Goal: Task Accomplishment & Management: Use online tool/utility

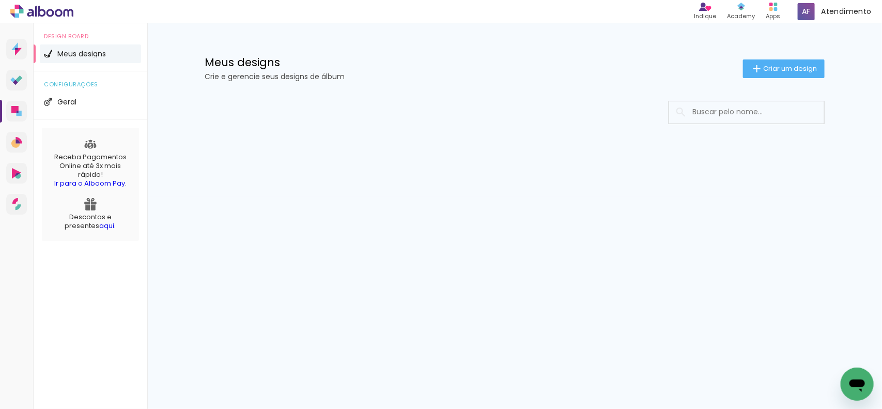
click at [570, 110] on div at bounding box center [515, 112] width 620 height 23
click at [60, 16] on icon at bounding box center [41, 11] width 63 height 13
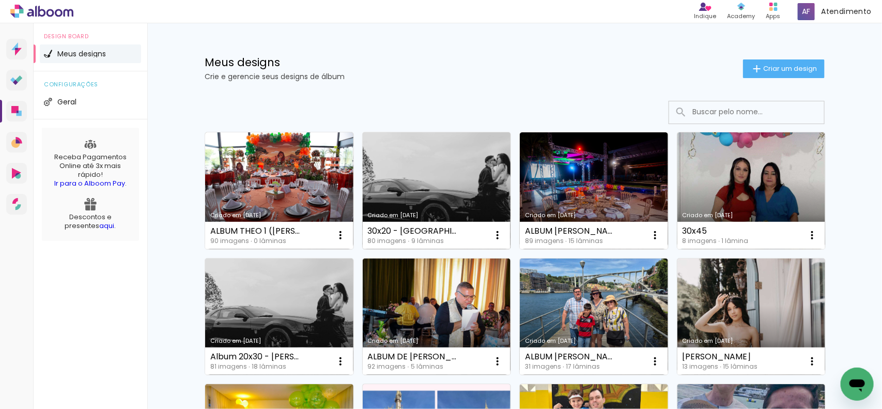
click at [469, 182] on link "Criado em [DATE]" at bounding box center [437, 190] width 148 height 117
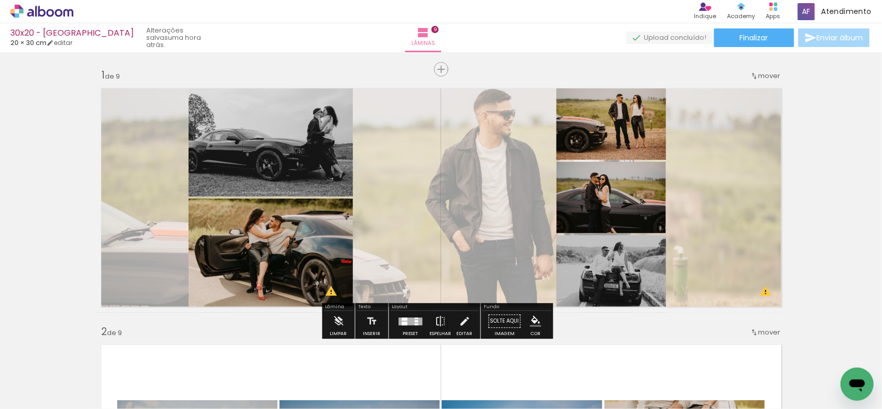
click at [419, 321] on div at bounding box center [411, 321] width 24 height 8
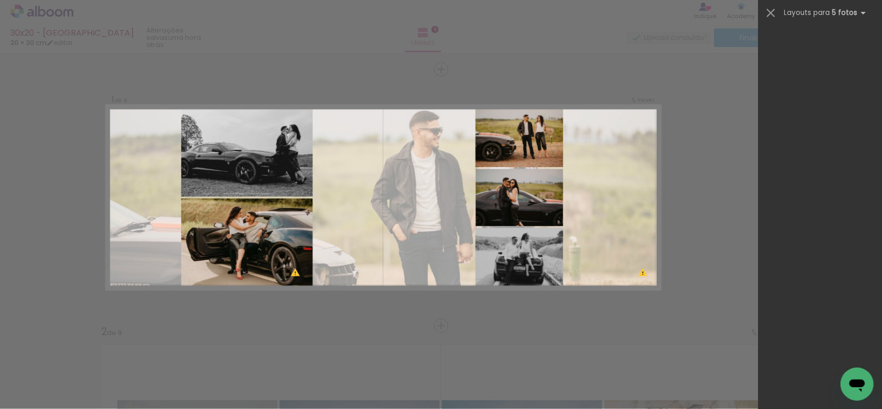
scroll to position [1674, 0]
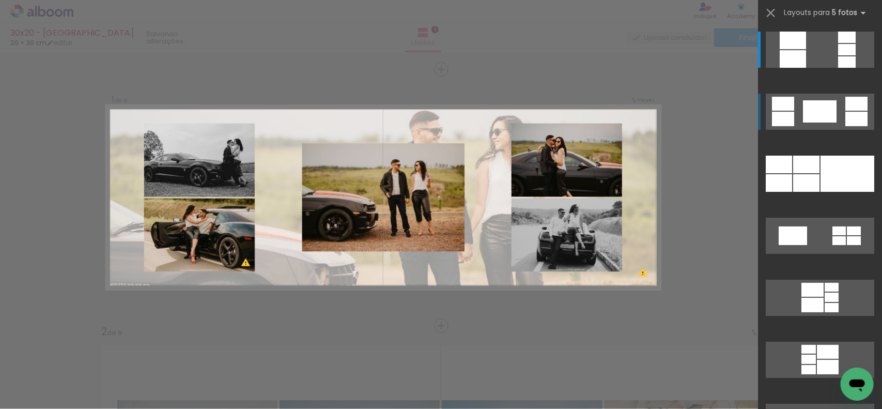
click at [856, 55] on div at bounding box center [847, 49] width 18 height 11
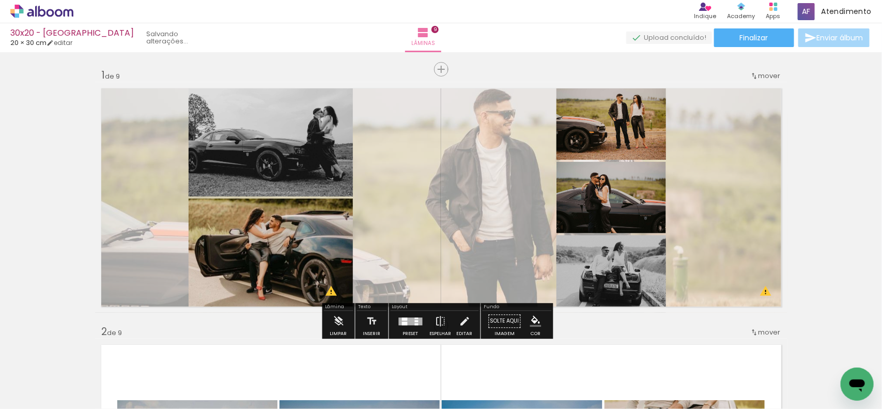
click at [407, 320] on div at bounding box center [411, 321] width 24 height 8
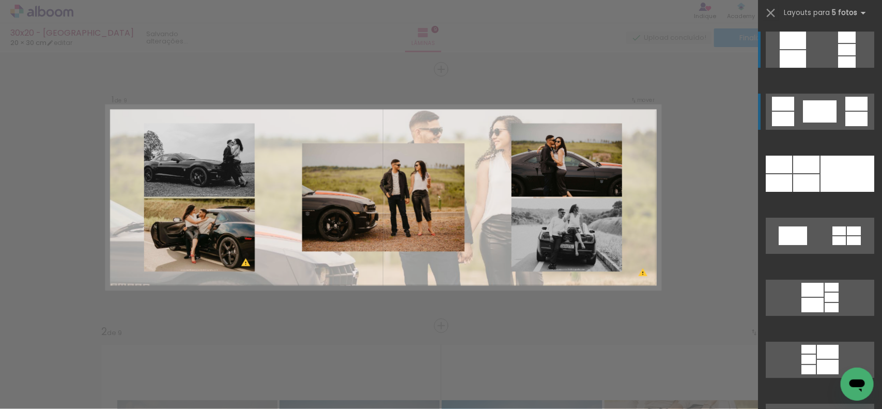
click at [819, 110] on div at bounding box center [820, 111] width 34 height 22
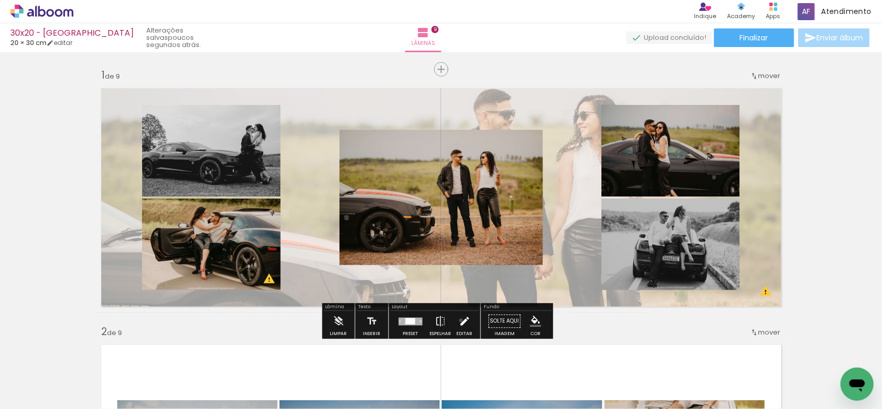
click at [459, 320] on iron-icon at bounding box center [464, 321] width 11 height 21
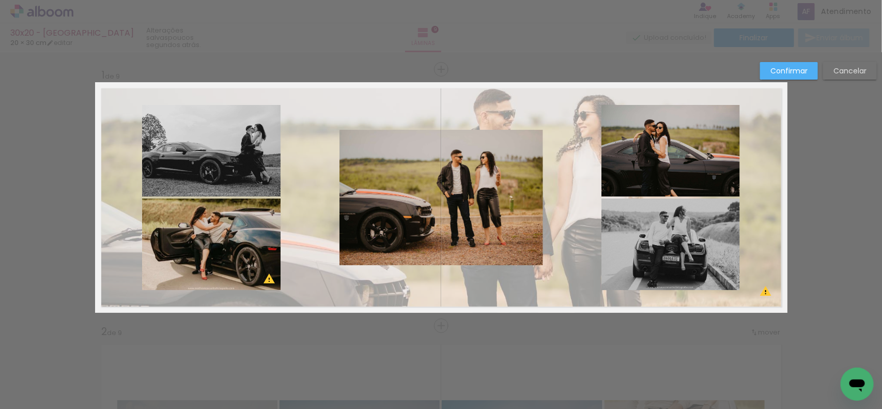
click at [478, 225] on quentale-photo at bounding box center [441, 197] width 204 height 135
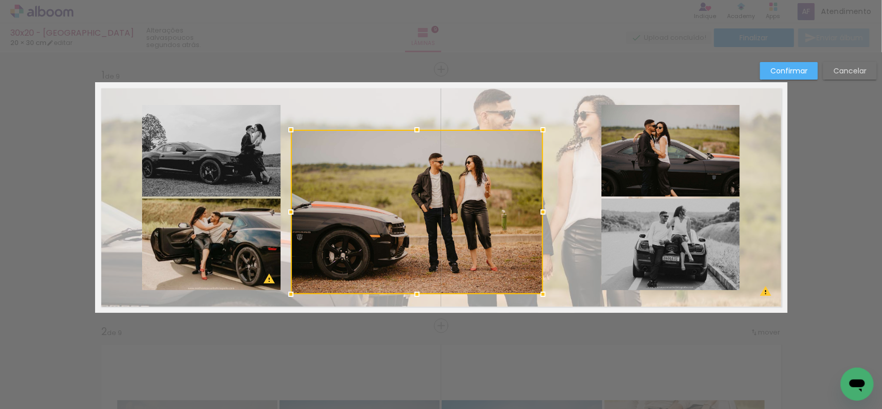
drag, startPoint x: 336, startPoint y: 264, endPoint x: 288, endPoint y: 292, distance: 56.5
click at [288, 292] on div at bounding box center [291, 294] width 21 height 21
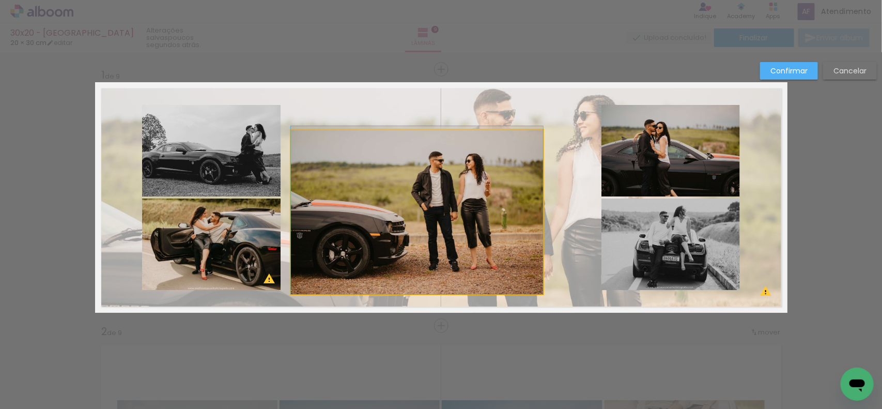
drag, startPoint x: 329, startPoint y: 276, endPoint x: 355, endPoint y: 259, distance: 31.0
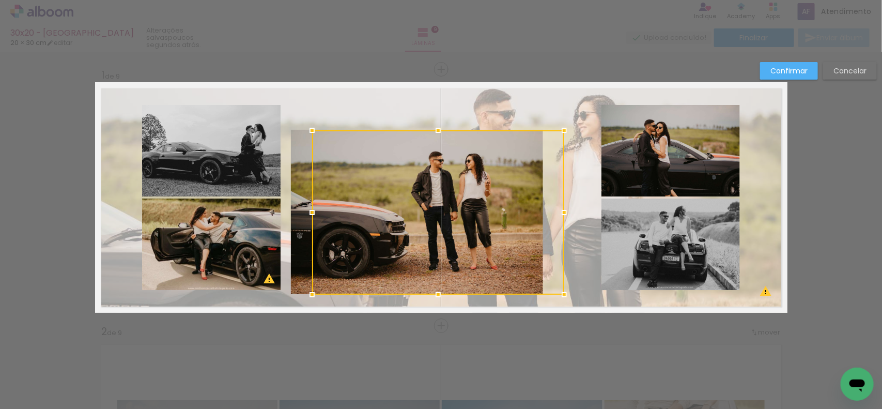
drag, startPoint x: 354, startPoint y: 254, endPoint x: 380, endPoint y: 254, distance: 25.3
click at [380, 254] on div at bounding box center [438, 212] width 252 height 164
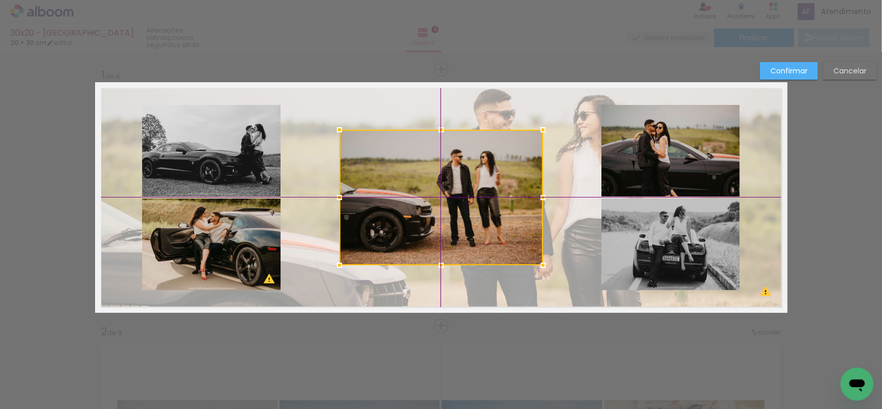
drag, startPoint x: 400, startPoint y: 233, endPoint x: 407, endPoint y: 236, distance: 6.9
click at [407, 236] on div at bounding box center [441, 197] width 204 height 135
click at [431, 265] on div at bounding box center [441, 265] width 21 height 21
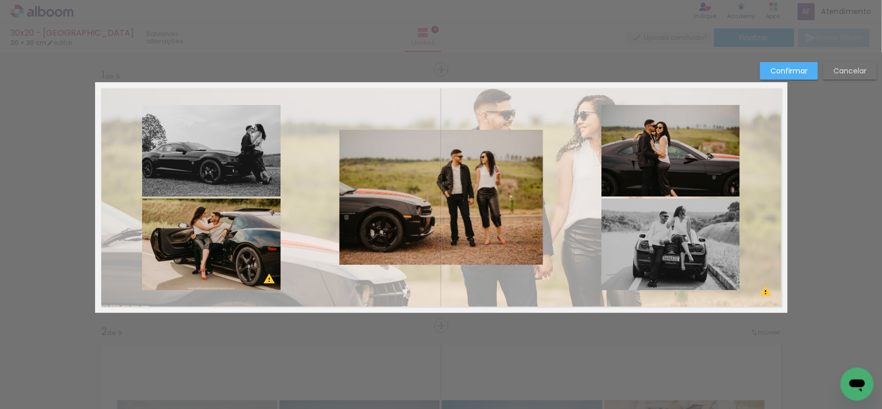
click at [438, 253] on quentale-photo at bounding box center [441, 197] width 204 height 135
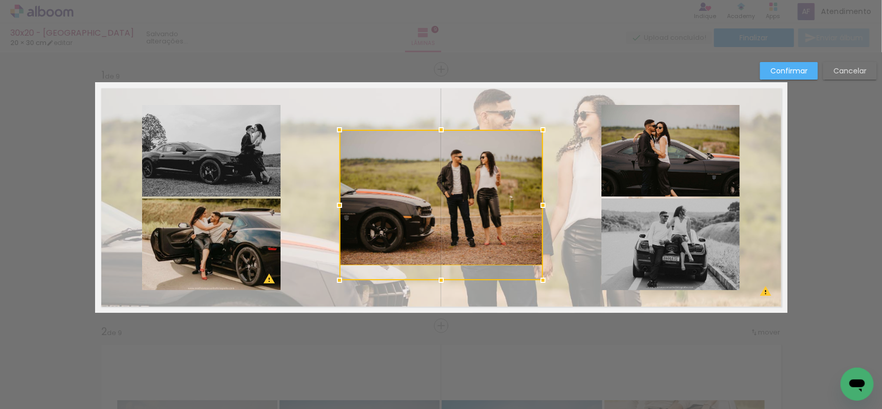
drag, startPoint x: 436, startPoint y: 265, endPoint x: 435, endPoint y: 293, distance: 28.4
click at [435, 293] on album-spread "1 de 9" at bounding box center [441, 197] width 692 height 230
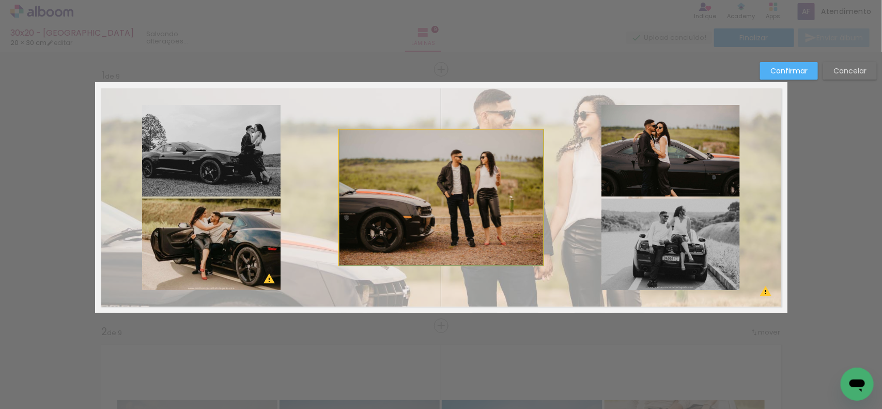
click at [453, 244] on quentale-photo at bounding box center [441, 197] width 204 height 135
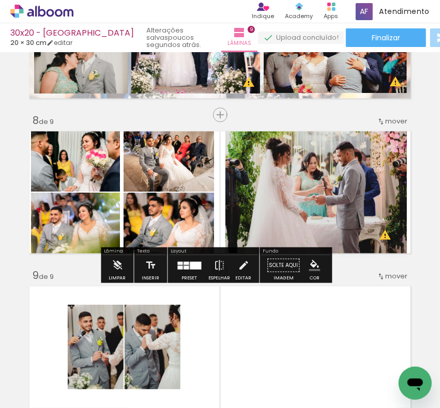
scroll to position [1071, 0]
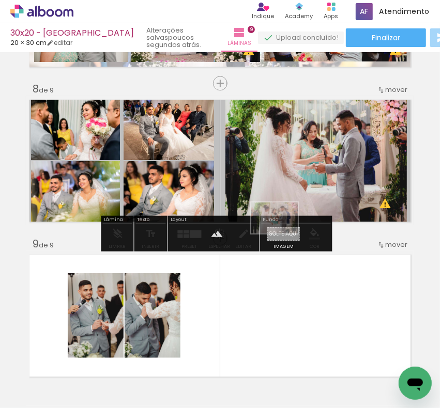
drag, startPoint x: 383, startPoint y: 384, endPoint x: 282, endPoint y: 234, distance: 181.3
click at [282, 234] on quentale-workspace at bounding box center [220, 204] width 440 height 408
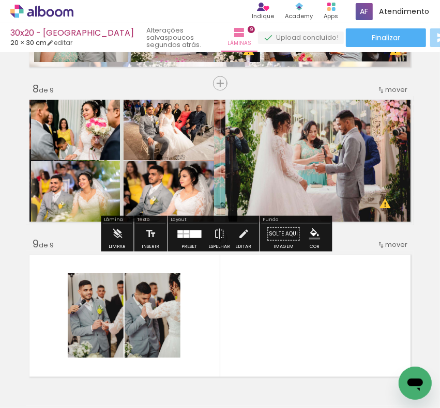
click at [216, 205] on quentale-layouter at bounding box center [220, 160] width 388 height 129
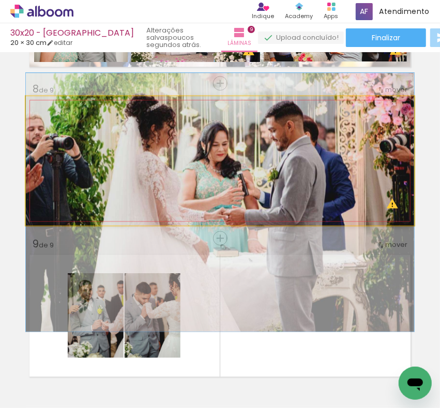
drag, startPoint x: 236, startPoint y: 178, endPoint x: 231, endPoint y: 220, distance: 42.2
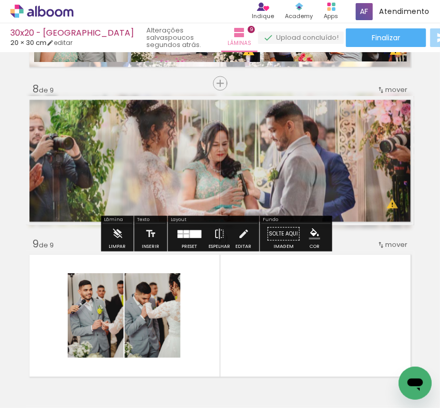
click at [158, 169] on quentale-photo at bounding box center [220, 160] width 388 height 129
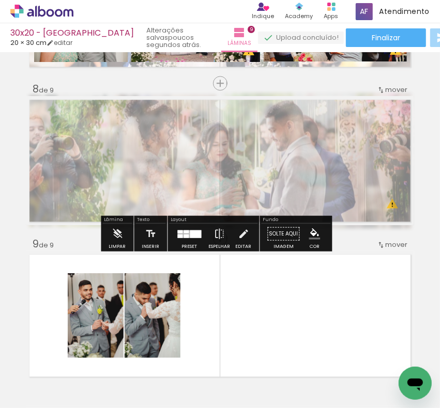
drag, startPoint x: 166, startPoint y: 122, endPoint x: 146, endPoint y: 122, distance: 20.7
type paper-slider "40"
click at [151, 122] on div at bounding box center [154, 122] width 6 height 6
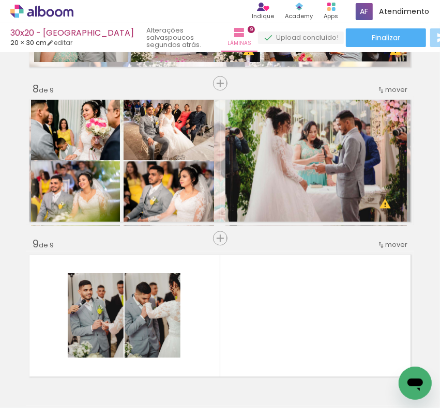
scroll to position [0, 2834]
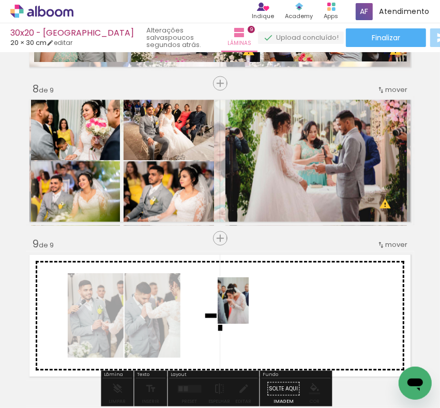
drag, startPoint x: 236, startPoint y: 383, endPoint x: 249, endPoint y: 308, distance: 75.5
click at [249, 308] on quentale-workspace at bounding box center [220, 204] width 440 height 408
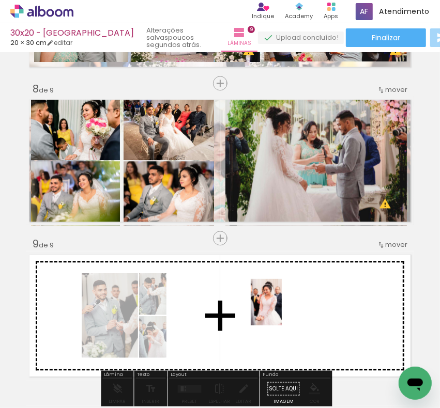
drag, startPoint x: 278, startPoint y: 374, endPoint x: 282, endPoint y: 310, distance: 63.7
click at [282, 310] on quentale-workspace at bounding box center [220, 204] width 440 height 408
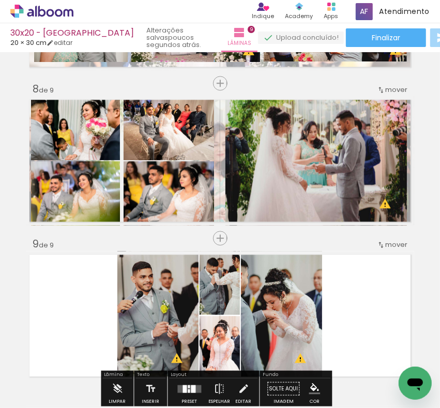
click at [359, 319] on quentale-layouter at bounding box center [220, 315] width 388 height 129
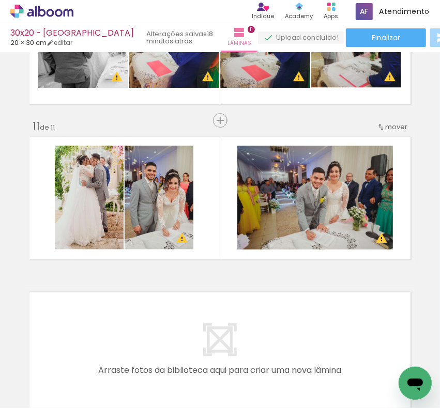
scroll to position [0, 3418]
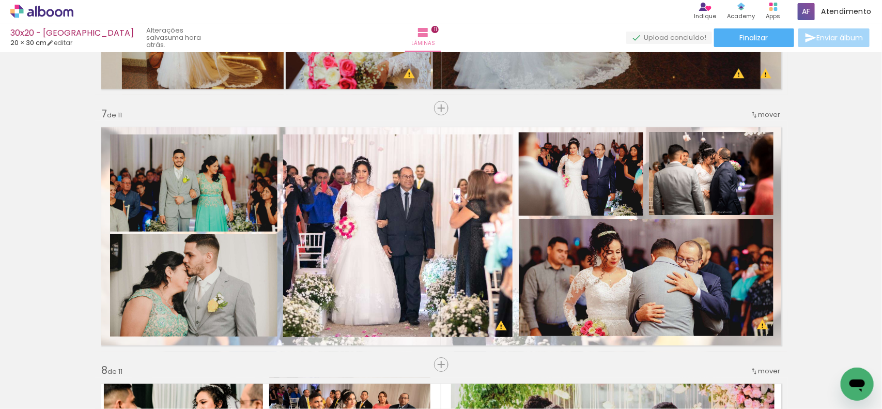
scroll to position [0, 3418]
